Goal: Communication & Community: Share content

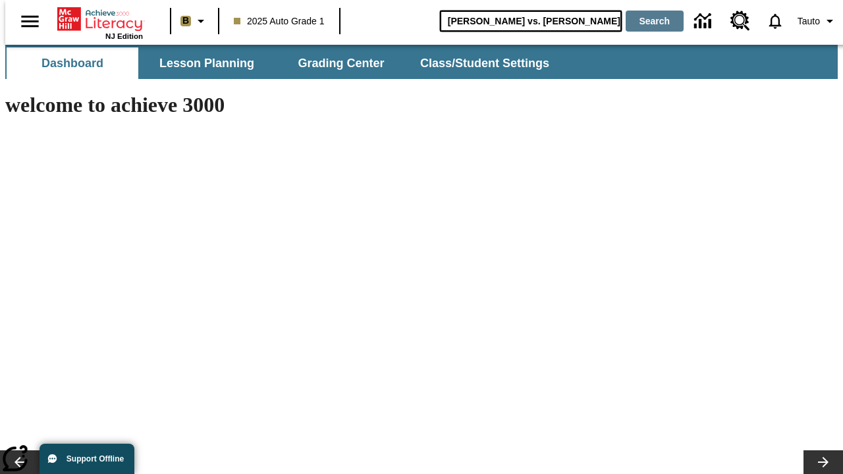
type input "[PERSON_NAME] vs. [PERSON_NAME]"
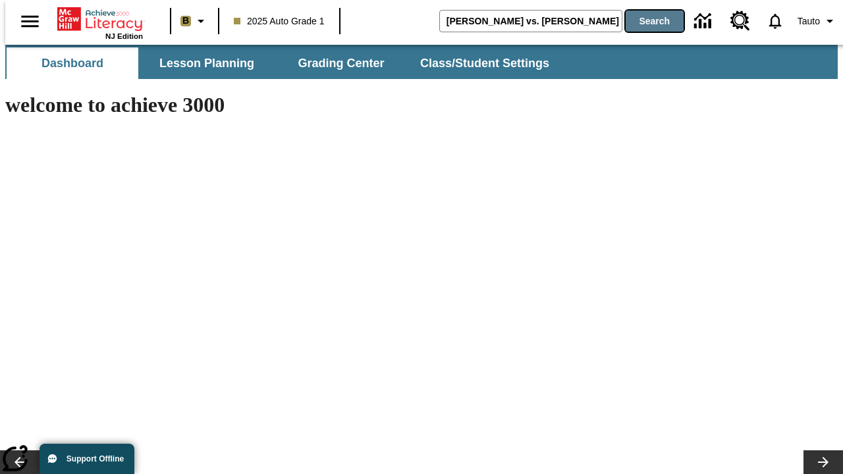
click at [647, 21] on button "Search" at bounding box center [655, 21] width 58 height 21
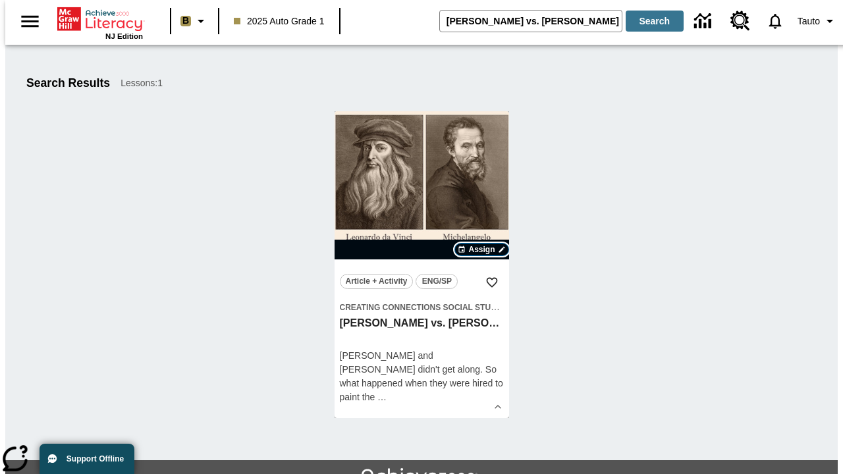
click at [482, 250] on span "Assign" at bounding box center [481, 250] width 26 height 12
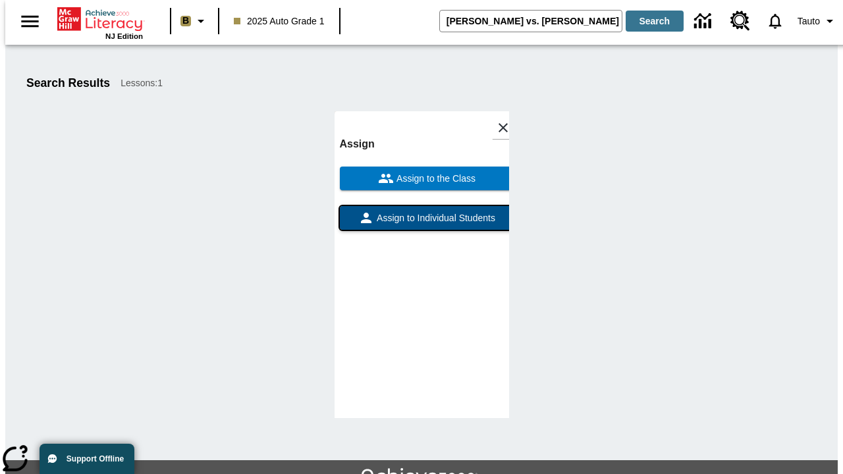
click at [422, 224] on span "Assign to Individual Students" at bounding box center [434, 218] width 121 height 14
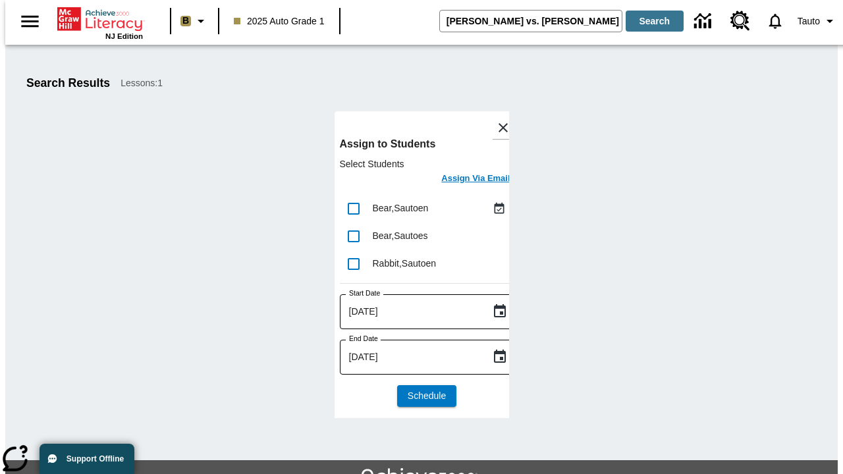
click at [466, 180] on h6 "Assign Via Email" at bounding box center [475, 178] width 69 height 15
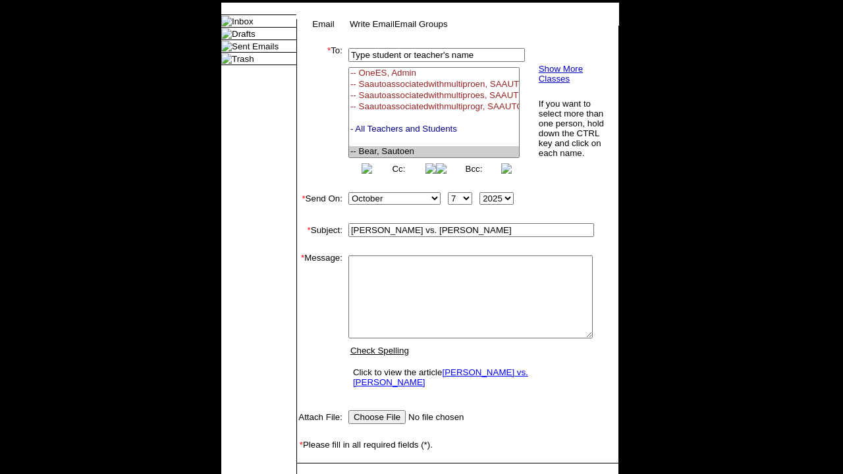
select select "U,22992008,1"
type textarea "email body message"
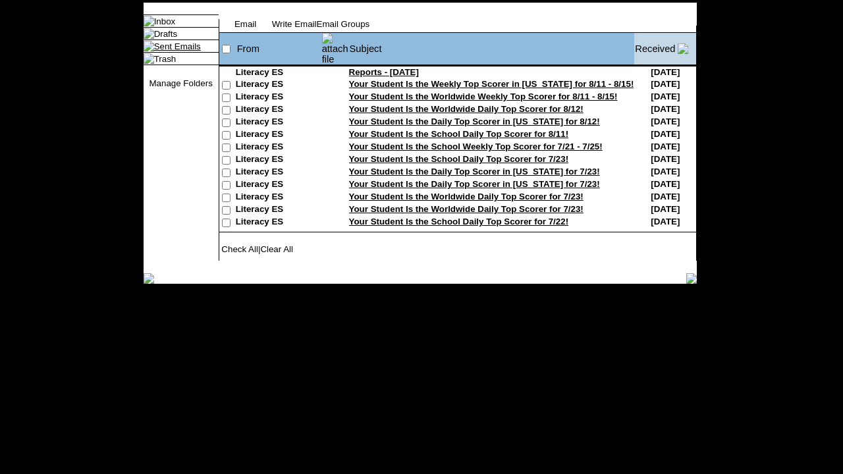
click at [163, 51] on link "Sent Emails" at bounding box center [177, 47] width 47 height 10
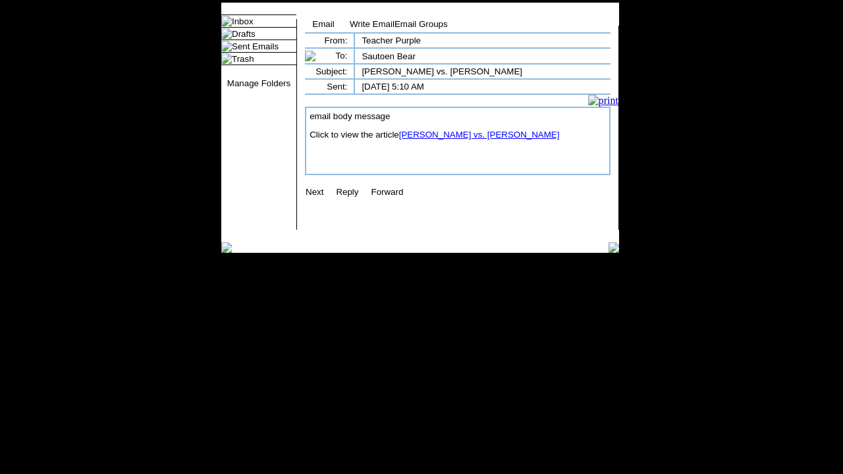
click at [471, 140] on link "[PERSON_NAME] vs. [PERSON_NAME]" at bounding box center [479, 135] width 161 height 10
